Goal: Use online tool/utility: Utilize a website feature to perform a specific function

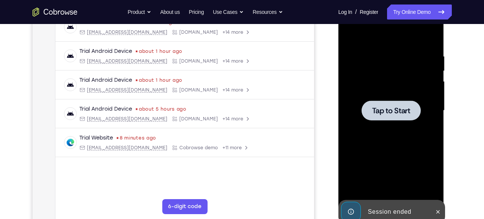
scroll to position [93, 0]
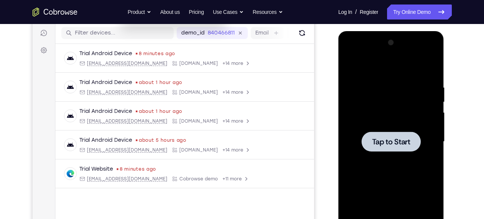
click at [393, 112] on div at bounding box center [391, 142] width 94 height 210
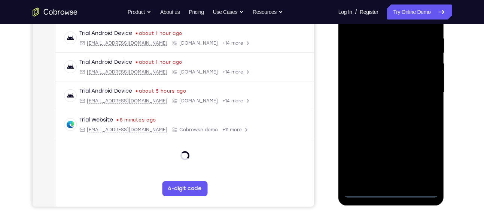
scroll to position [142, 0]
click at [391, 190] on div at bounding box center [391, 92] width 94 height 210
click at [425, 158] on div at bounding box center [391, 92] width 94 height 210
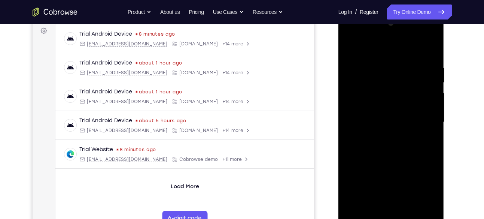
scroll to position [114, 0]
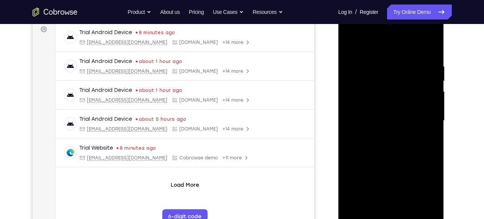
click at [350, 33] on div at bounding box center [391, 121] width 94 height 210
click at [359, 98] on div at bounding box center [391, 121] width 94 height 210
click at [380, 123] on div at bounding box center [391, 121] width 94 height 210
click at [379, 112] on div at bounding box center [391, 121] width 94 height 210
click at [377, 126] on div at bounding box center [391, 121] width 94 height 210
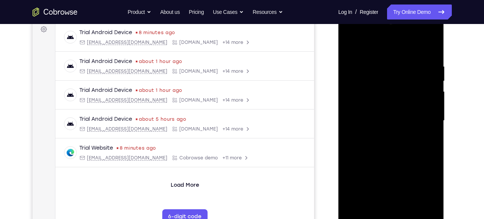
click at [385, 204] on div at bounding box center [391, 121] width 94 height 210
click at [367, 54] on div at bounding box center [391, 121] width 94 height 210
click at [350, 43] on div at bounding box center [391, 121] width 94 height 210
click at [422, 32] on div at bounding box center [391, 121] width 94 height 210
click at [351, 34] on div at bounding box center [391, 121] width 94 height 210
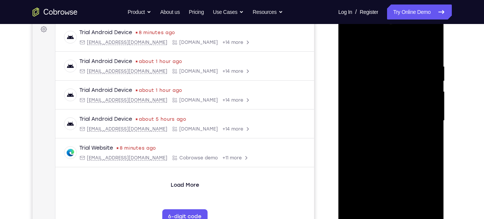
click at [419, 119] on div at bounding box center [391, 121] width 94 height 210
click at [381, 133] on div at bounding box center [391, 121] width 94 height 210
click at [393, 80] on div at bounding box center [391, 121] width 94 height 210
drag, startPoint x: 401, startPoint y: 149, endPoint x: 404, endPoint y: 142, distance: 7.2
click at [404, 142] on div at bounding box center [391, 121] width 94 height 210
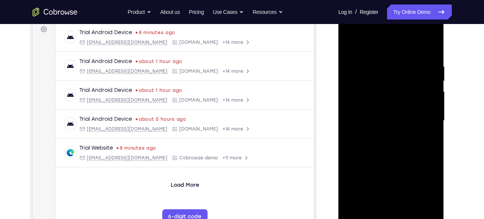
click at [408, 208] on div at bounding box center [391, 121] width 94 height 210
click at [402, 160] on div at bounding box center [391, 121] width 94 height 210
click at [383, 111] on div at bounding box center [391, 121] width 94 height 210
click at [378, 203] on div at bounding box center [391, 121] width 94 height 210
click at [433, 193] on div at bounding box center [391, 121] width 94 height 210
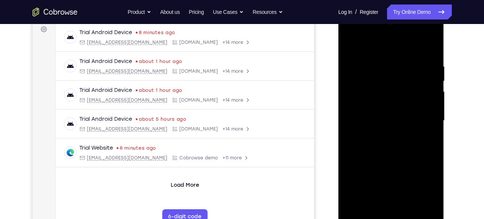
click at [433, 193] on div at bounding box center [391, 121] width 94 height 210
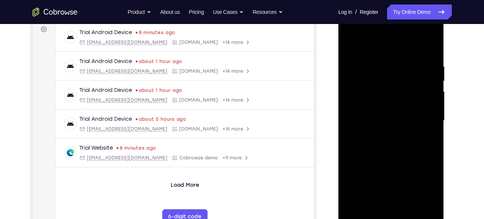
click at [433, 193] on div at bounding box center [391, 121] width 94 height 210
click at [403, 179] on div at bounding box center [391, 121] width 94 height 210
click at [432, 192] on div at bounding box center [391, 121] width 94 height 210
click at [426, 137] on div at bounding box center [391, 121] width 94 height 210
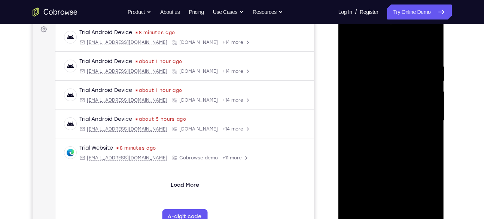
click at [347, 45] on div at bounding box center [391, 121] width 94 height 210
click at [379, 57] on div at bounding box center [391, 121] width 94 height 210
click at [432, 133] on div at bounding box center [391, 121] width 94 height 210
click at [431, 48] on div at bounding box center [391, 121] width 94 height 210
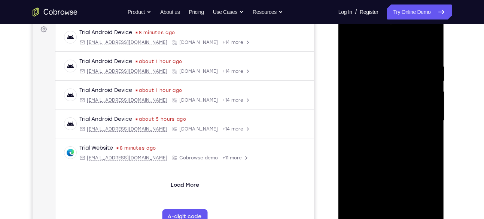
drag, startPoint x: 384, startPoint y: 137, endPoint x: 387, endPoint y: 118, distance: 19.4
click at [387, 118] on div at bounding box center [391, 121] width 94 height 210
drag, startPoint x: 377, startPoint y: 164, endPoint x: 379, endPoint y: 145, distance: 19.2
click at [379, 145] on div at bounding box center [391, 121] width 94 height 210
drag, startPoint x: 374, startPoint y: 145, endPoint x: 382, endPoint y: 107, distance: 39.4
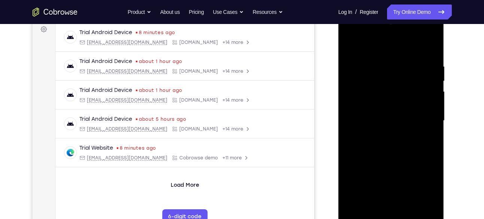
click at [382, 107] on div at bounding box center [391, 121] width 94 height 210
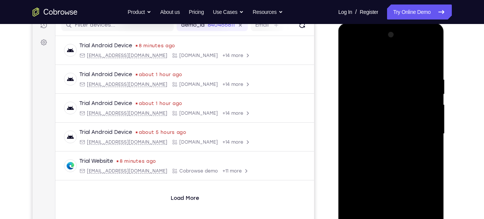
scroll to position [99, 0]
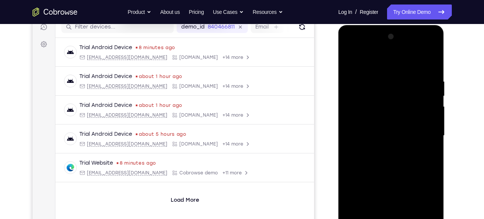
drag, startPoint x: 392, startPoint y: 180, endPoint x: 388, endPoint y: 67, distance: 113.1
click at [388, 67] on div at bounding box center [391, 136] width 94 height 210
click at [433, 60] on div at bounding box center [391, 136] width 94 height 210
click at [352, 62] on div at bounding box center [391, 136] width 94 height 210
click at [352, 59] on div at bounding box center [391, 136] width 94 height 210
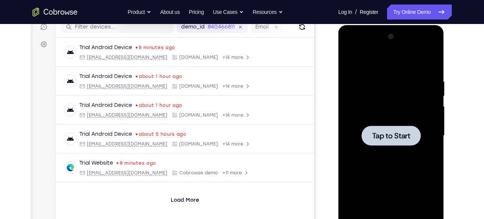
click at [399, 140] on div at bounding box center [391, 135] width 59 height 20
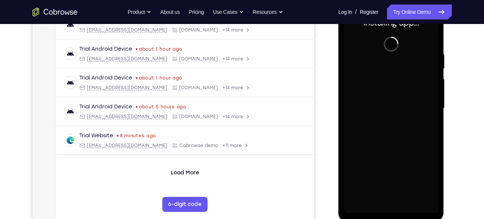
scroll to position [127, 0]
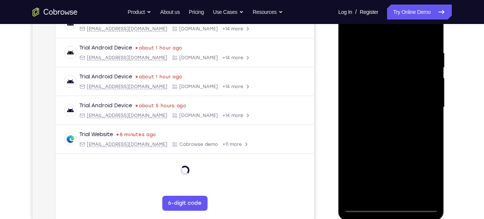
click at [394, 209] on div at bounding box center [391, 107] width 94 height 210
click at [427, 175] on div at bounding box center [391, 107] width 94 height 210
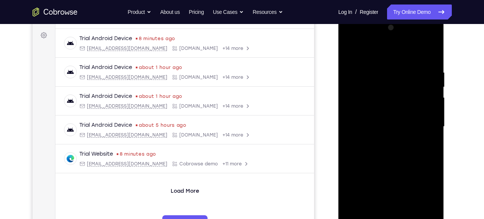
scroll to position [107, 0]
click at [350, 37] on div at bounding box center [391, 128] width 94 height 210
click at [357, 106] on div at bounding box center [391, 128] width 94 height 210
click at [362, 104] on div at bounding box center [391, 128] width 94 height 210
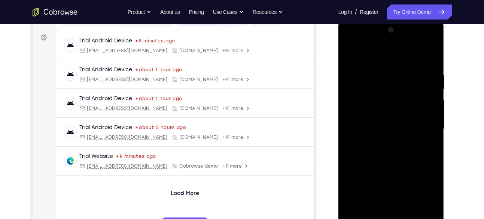
scroll to position [106, 0]
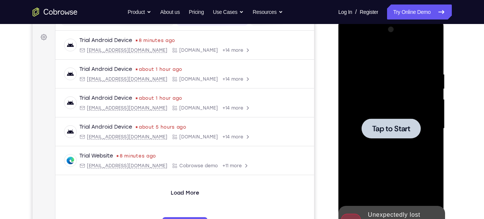
click at [387, 132] on span "Tap to Start" at bounding box center [391, 128] width 38 height 7
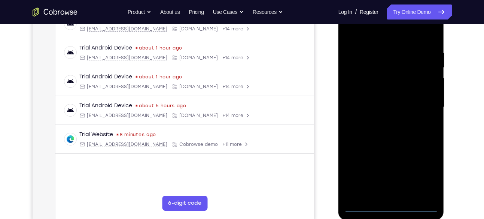
scroll to position [128, 0]
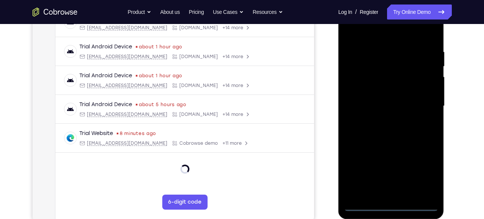
click at [392, 205] on div at bounding box center [391, 106] width 94 height 210
click at [422, 174] on div at bounding box center [391, 106] width 94 height 210
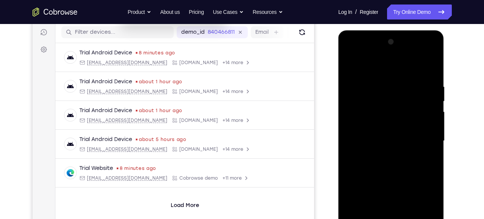
scroll to position [103, 0]
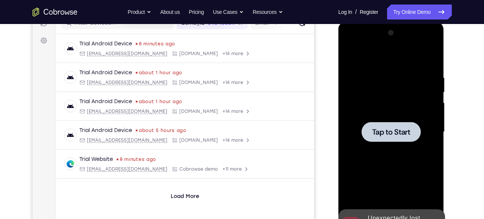
click at [389, 139] on div at bounding box center [391, 132] width 59 height 20
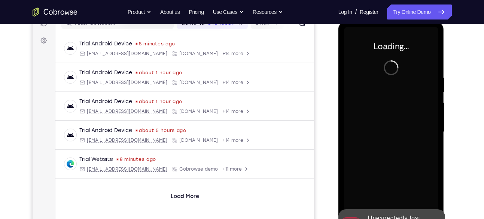
scroll to position [0, 0]
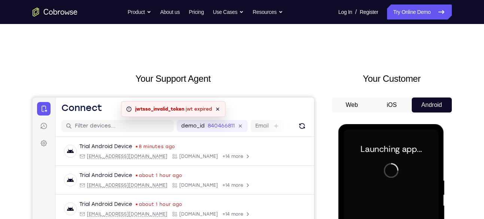
click at [358, 105] on button "Web" at bounding box center [352, 104] width 40 height 15
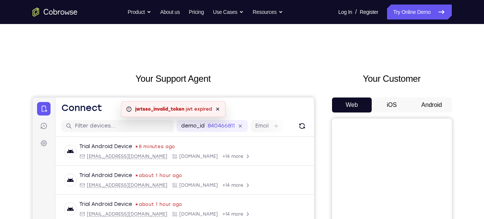
click at [427, 104] on button "Android" at bounding box center [432, 104] width 40 height 15
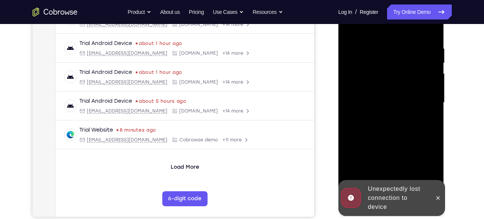
scroll to position [134, 0]
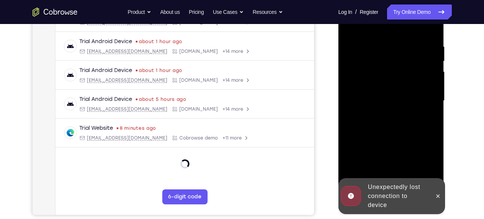
click at [444, 191] on div at bounding box center [438, 196] width 12 height 36
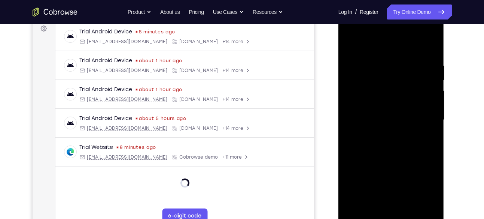
scroll to position [119, 0]
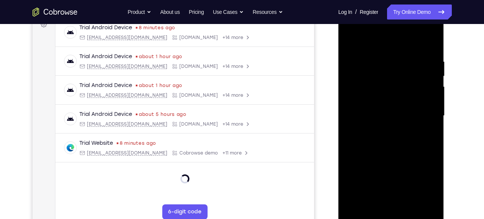
click at [389, 211] on div at bounding box center [391, 116] width 94 height 210
click at [389, 217] on div at bounding box center [391, 116] width 94 height 210
click at [422, 183] on div at bounding box center [391, 116] width 94 height 210
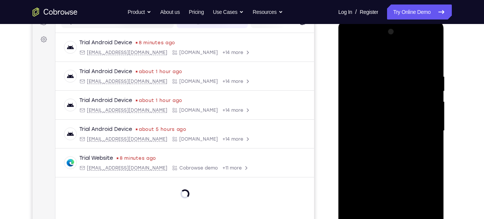
scroll to position [103, 0]
click at [352, 43] on div at bounding box center [391, 131] width 94 height 210
click at [365, 112] on div at bounding box center [391, 131] width 94 height 210
click at [360, 112] on div at bounding box center [391, 131] width 94 height 210
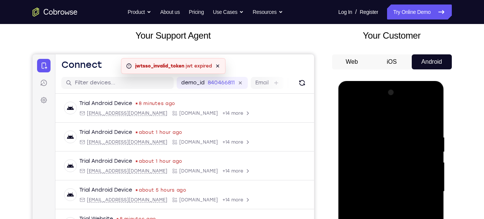
scroll to position [42, 0]
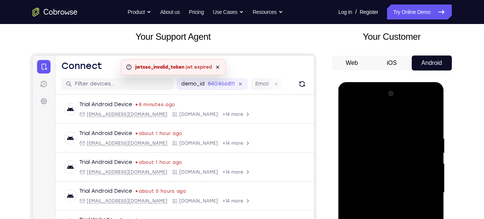
click at [360, 167] on div at bounding box center [391, 193] width 94 height 210
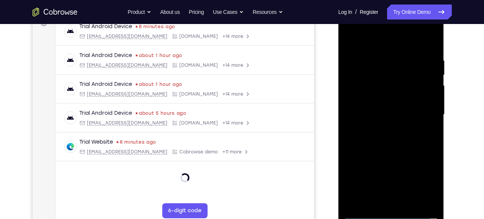
scroll to position [120, 0]
click at [380, 116] on div at bounding box center [391, 114] width 94 height 210
click at [374, 107] on div at bounding box center [391, 114] width 94 height 210
click at [385, 121] on div at bounding box center [391, 114] width 94 height 210
click at [379, 131] on div at bounding box center [391, 114] width 94 height 210
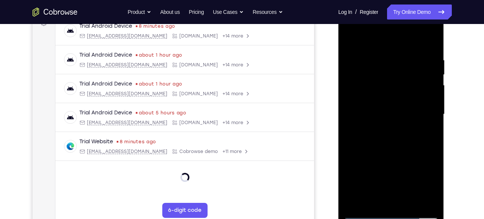
click at [361, 92] on div at bounding box center [391, 114] width 94 height 210
click at [360, 93] on div at bounding box center [391, 114] width 94 height 210
click at [380, 122] on div at bounding box center [391, 114] width 94 height 210
click at [388, 198] on div at bounding box center [391, 114] width 94 height 210
click at [423, 26] on div at bounding box center [391, 114] width 94 height 210
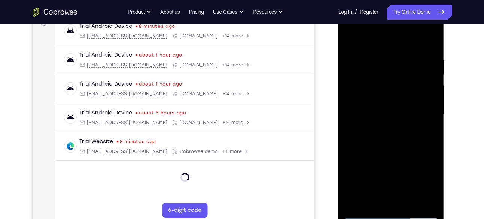
click at [350, 24] on div at bounding box center [391, 114] width 94 height 210
click at [423, 113] on div at bounding box center [391, 114] width 94 height 210
click at [381, 130] on div at bounding box center [391, 114] width 94 height 210
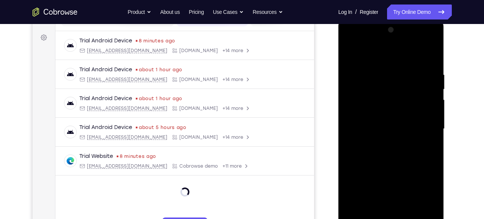
click at [395, 165] on div at bounding box center [391, 129] width 94 height 210
click at [389, 124] on div at bounding box center [391, 129] width 94 height 210
click at [404, 103] on div at bounding box center [391, 129] width 94 height 210
click at [382, 98] on div at bounding box center [391, 129] width 94 height 210
click at [384, 97] on div at bounding box center [391, 129] width 94 height 210
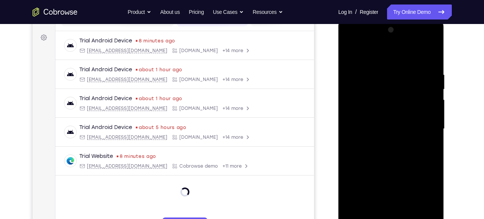
click at [384, 97] on div at bounding box center [391, 129] width 94 height 210
click at [372, 97] on div at bounding box center [391, 129] width 94 height 210
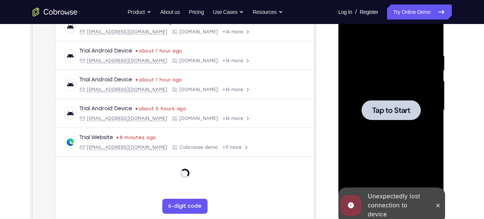
scroll to position [124, 0]
click at [381, 107] on span "Tap to Start" at bounding box center [391, 110] width 38 height 7
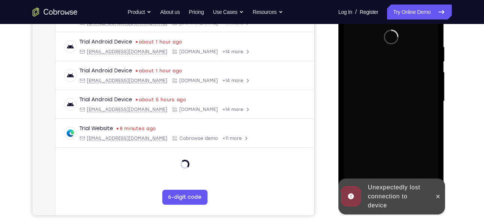
scroll to position [134, 0]
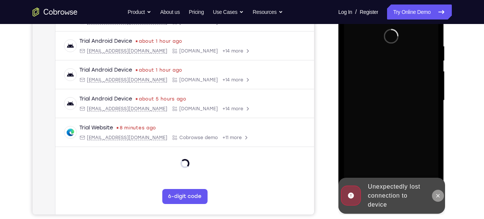
click at [438, 191] on button at bounding box center [438, 195] width 12 height 12
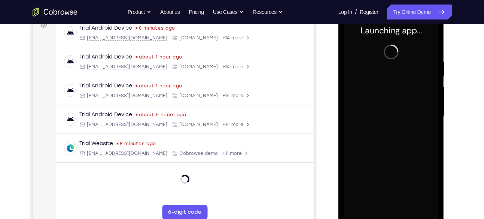
scroll to position [127, 0]
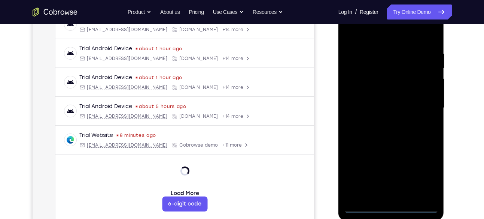
click at [389, 206] on div at bounding box center [391, 108] width 94 height 210
click at [425, 173] on div at bounding box center [391, 108] width 94 height 210
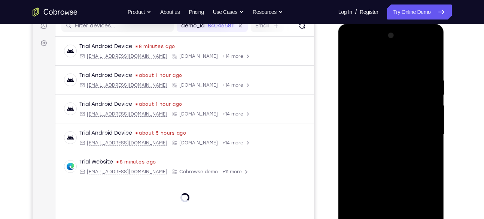
scroll to position [99, 0]
click at [350, 47] on div at bounding box center [391, 135] width 94 height 210
click at [359, 109] on div at bounding box center [391, 135] width 94 height 210
click at [385, 134] on div at bounding box center [391, 135] width 94 height 210
click at [366, 123] on div at bounding box center [391, 135] width 94 height 210
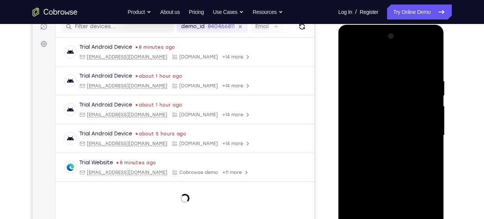
click at [366, 142] on div at bounding box center [391, 135] width 94 height 210
click at [426, 61] on div at bounding box center [391, 135] width 94 height 210
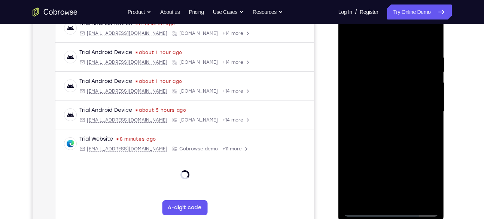
scroll to position [123, 0]
click at [382, 200] on div at bounding box center [391, 111] width 94 height 210
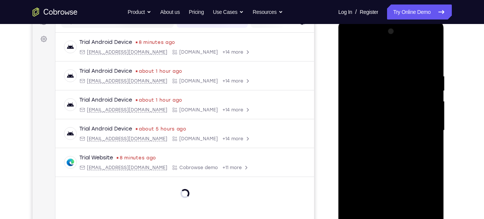
scroll to position [103, 0]
click at [422, 39] on div at bounding box center [391, 132] width 94 height 210
click at [352, 43] on div at bounding box center [391, 132] width 94 height 210
click at [420, 127] on div at bounding box center [391, 132] width 94 height 210
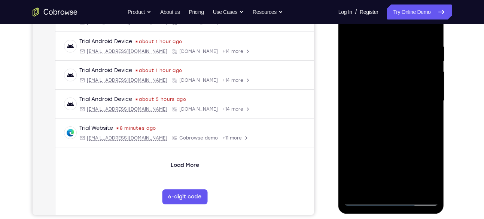
scroll to position [134, 0]
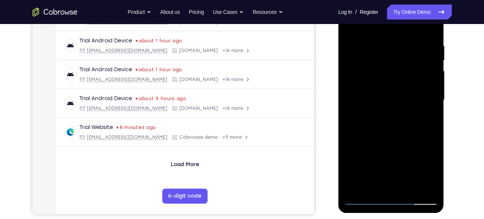
click at [386, 174] on div at bounding box center [391, 100] width 94 height 210
click at [400, 187] on div at bounding box center [391, 100] width 94 height 210
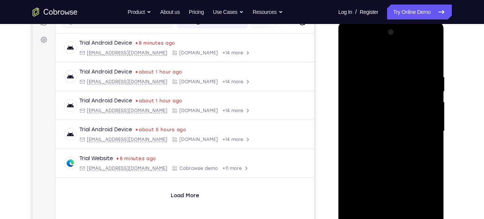
scroll to position [102, 0]
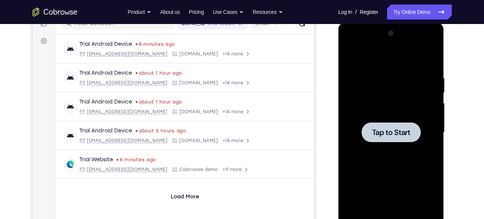
click at [393, 133] on span "Tap to Start" at bounding box center [391, 131] width 38 height 7
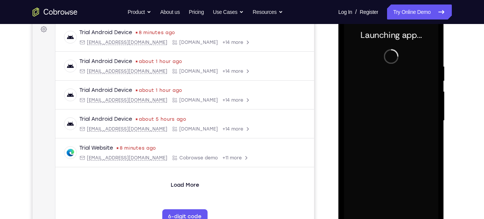
scroll to position [113, 0]
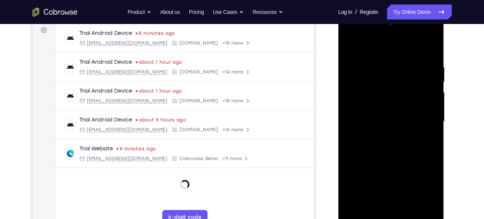
click at [419, 185] on div at bounding box center [391, 121] width 94 height 210
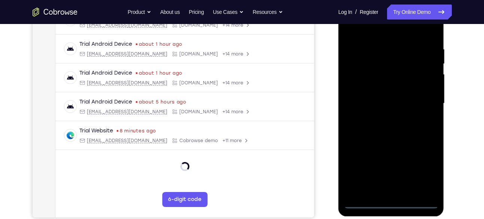
scroll to position [137, 0]
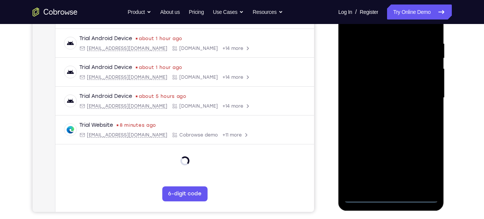
click at [389, 195] on div at bounding box center [391, 98] width 94 height 210
click at [423, 166] on div at bounding box center [391, 98] width 94 height 210
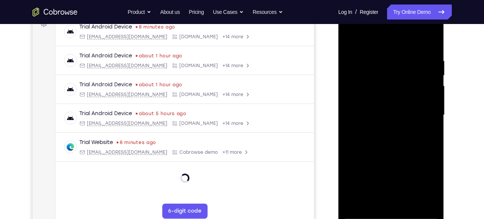
scroll to position [119, 0]
click at [352, 29] on div at bounding box center [391, 116] width 94 height 210
click at [360, 95] on div at bounding box center [391, 116] width 94 height 210
click at [368, 113] on div at bounding box center [391, 116] width 94 height 210
click at [373, 110] on div at bounding box center [391, 116] width 94 height 210
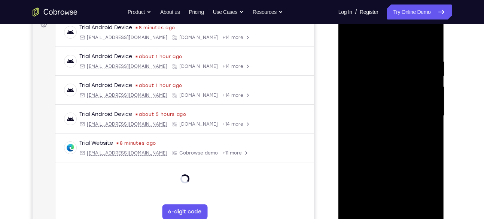
click at [393, 124] on div at bounding box center [391, 116] width 94 height 210
click at [425, 42] on div at bounding box center [391, 116] width 94 height 210
click at [384, 199] on div at bounding box center [391, 116] width 94 height 210
click at [423, 28] on div at bounding box center [391, 116] width 94 height 210
click at [352, 30] on div at bounding box center [391, 116] width 94 height 210
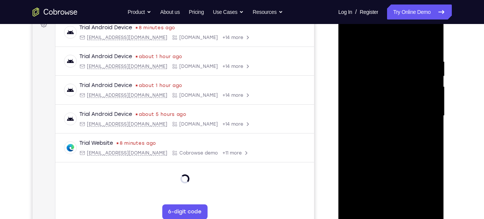
click at [429, 112] on div at bounding box center [391, 116] width 94 height 210
click at [386, 131] on div at bounding box center [391, 116] width 94 height 210
click at [385, 150] on div at bounding box center [391, 116] width 94 height 210
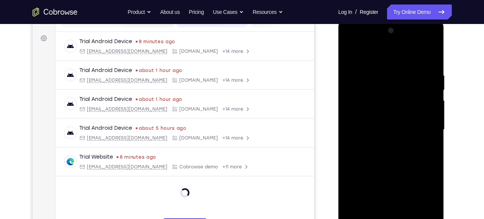
scroll to position [104, 0]
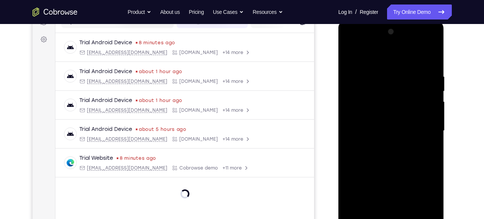
click at [386, 142] on div at bounding box center [391, 131] width 94 height 210
click at [389, 104] on div at bounding box center [391, 131] width 94 height 210
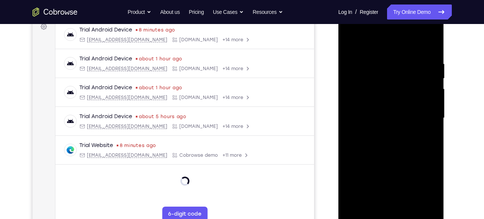
scroll to position [121, 0]
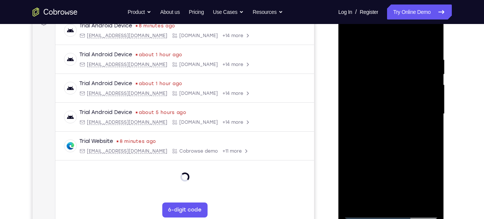
click at [380, 83] on div at bounding box center [391, 114] width 94 height 210
click at [380, 80] on div at bounding box center [391, 114] width 94 height 210
click at [386, 133] on div at bounding box center [391, 114] width 94 height 210
click at [387, 84] on div at bounding box center [391, 114] width 94 height 210
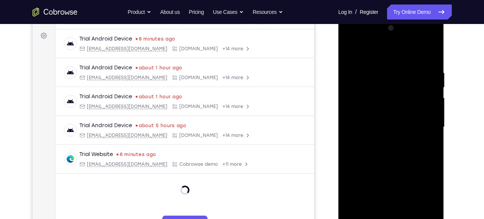
scroll to position [119, 0]
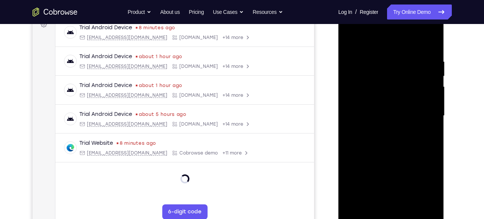
click at [375, 83] on div at bounding box center [391, 116] width 94 height 210
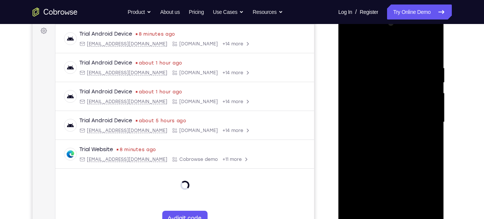
scroll to position [119, 0]
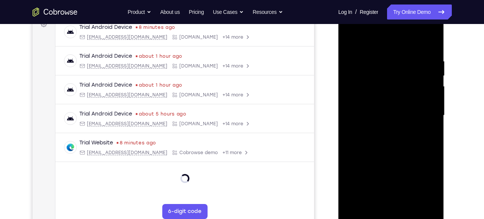
click at [410, 202] on div at bounding box center [391, 115] width 94 height 210
click at [399, 142] on div at bounding box center [391, 115] width 94 height 210
click at [430, 48] on div at bounding box center [391, 115] width 94 height 210
click at [408, 204] on div at bounding box center [391, 115] width 94 height 210
click at [430, 43] on div at bounding box center [391, 115] width 94 height 210
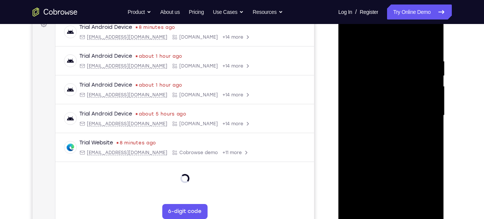
click at [408, 201] on div at bounding box center [391, 115] width 94 height 210
click at [395, 152] on div at bounding box center [391, 115] width 94 height 210
click at [399, 104] on div at bounding box center [391, 115] width 94 height 210
click at [383, 200] on div at bounding box center [391, 115] width 94 height 210
click at [427, 133] on div at bounding box center [391, 115] width 94 height 210
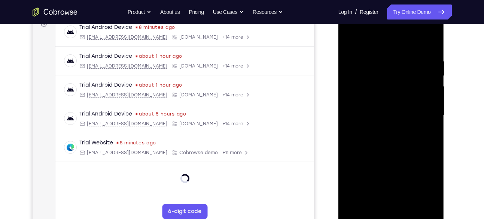
click at [352, 39] on div at bounding box center [391, 115] width 94 height 210
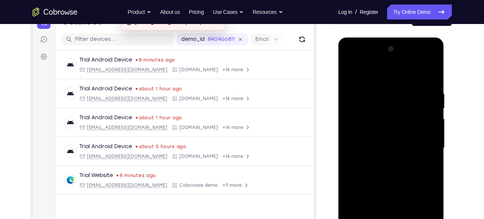
scroll to position [86, 0]
